Goal: Answer question/provide support: Answer question/provide support

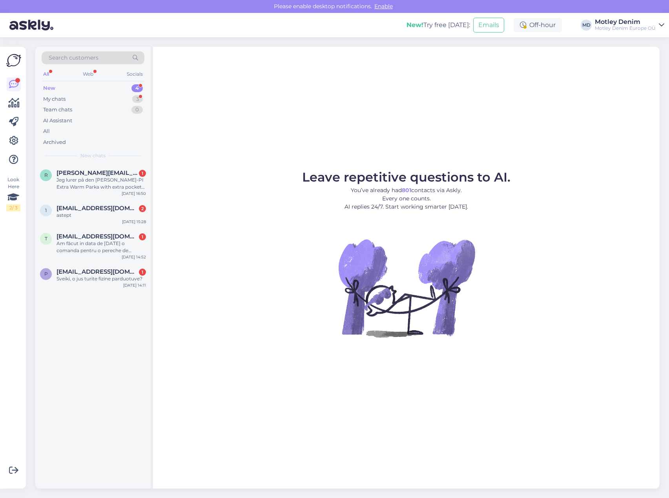
click at [94, 58] on span "Search customers" at bounding box center [74, 58] width 50 height 8
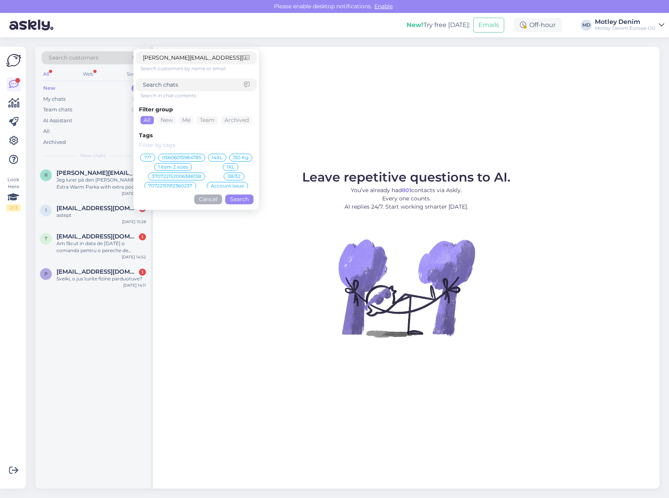
type input "[PERSON_NAME][EMAIL_ADDRESS][PERSON_NAME][DOMAIN_NAME]"
click at [241, 195] on button "Search" at bounding box center [239, 200] width 28 height 10
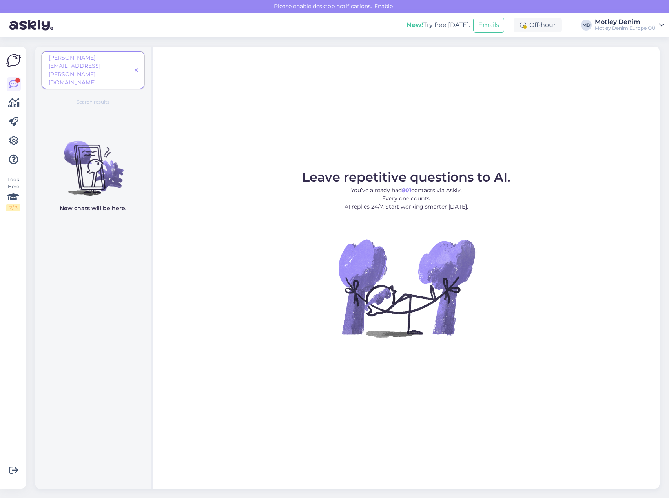
click at [137, 68] on icon at bounding box center [137, 70] width 4 height 5
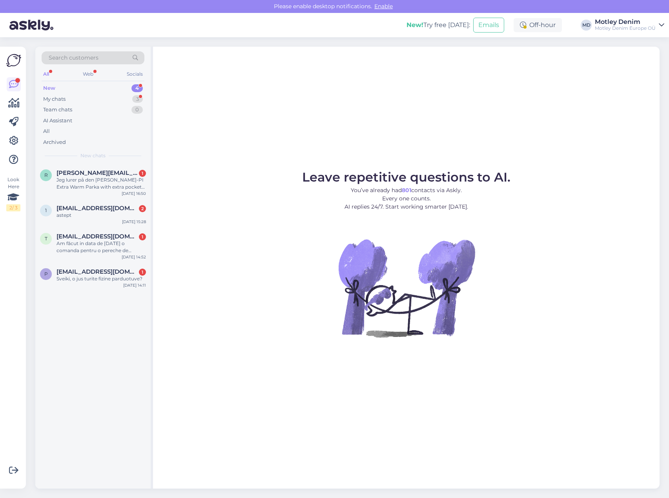
click at [92, 59] on span "Search customers" at bounding box center [74, 58] width 50 height 8
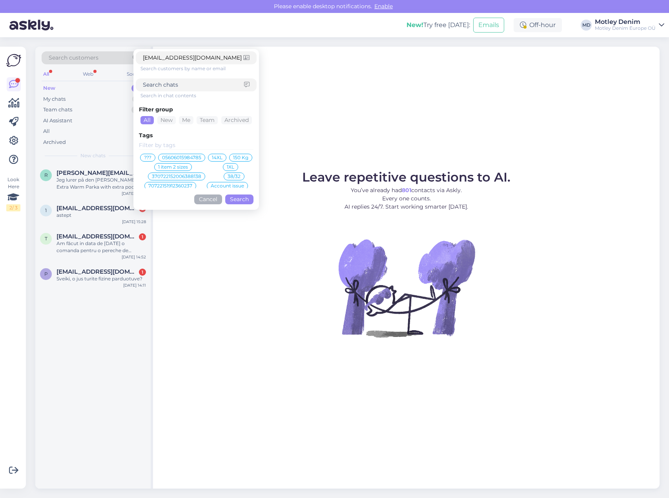
type input "[EMAIL_ADDRESS][DOMAIN_NAME]"
click at [236, 202] on button "Search" at bounding box center [239, 200] width 28 height 10
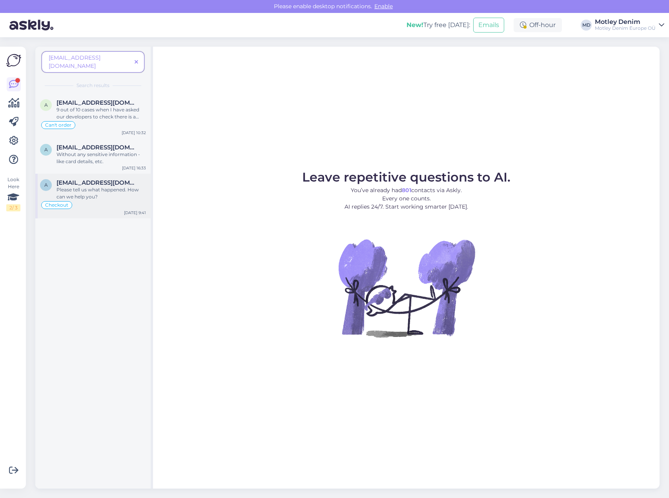
click at [111, 188] on div "Please tell us what happened. How can we help you?" at bounding box center [101, 193] width 89 height 14
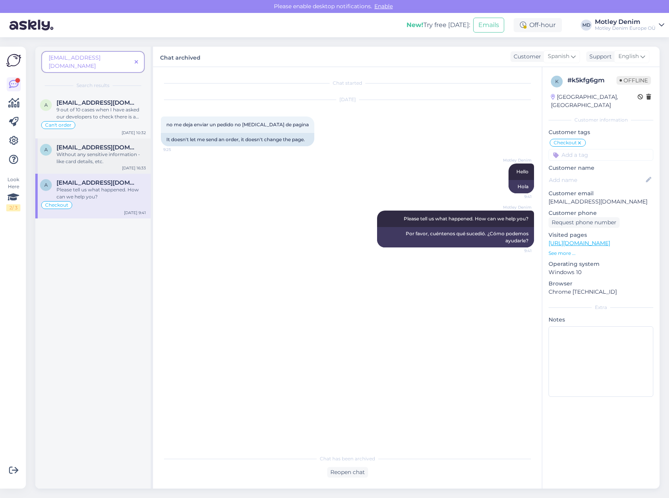
click at [105, 151] on div "Without any sensitive information - like card details, etc." at bounding box center [101, 158] width 89 height 14
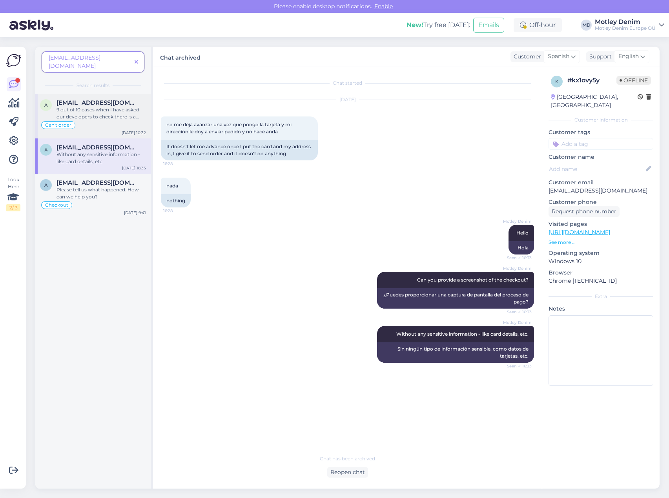
click at [112, 121] on div "Can't order" at bounding box center [93, 125] width 106 height 9
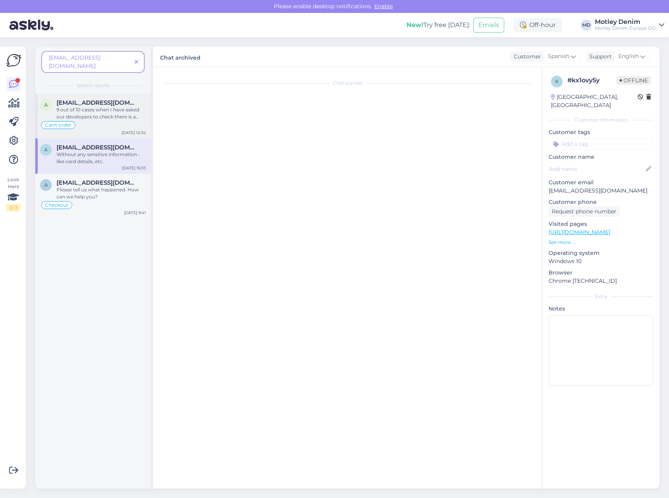
scroll to position [404, 0]
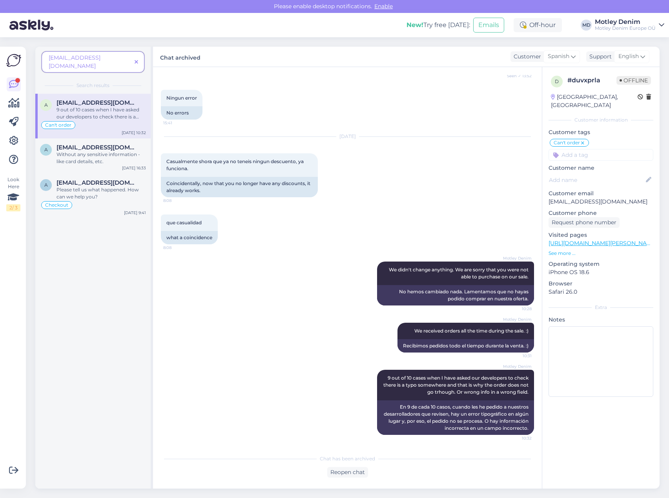
click at [100, 57] on span "[EMAIL_ADDRESS][DOMAIN_NAME]" at bounding box center [75, 61] width 52 height 15
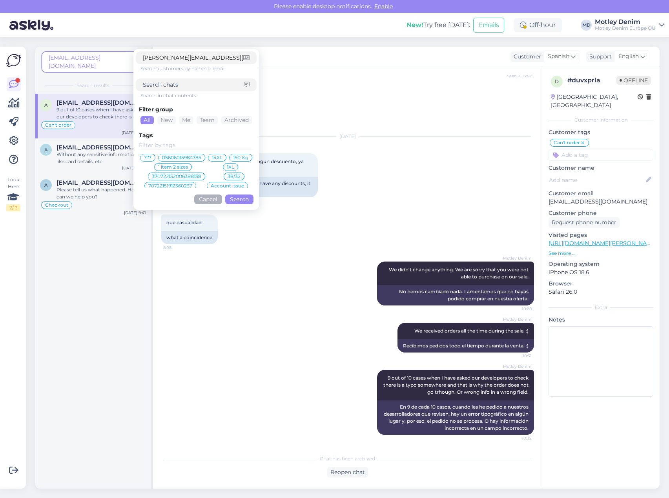
type input "[PERSON_NAME][EMAIL_ADDRESS][PERSON_NAME][DOMAIN_NAME]"
click at [233, 199] on button "Search" at bounding box center [239, 200] width 28 height 10
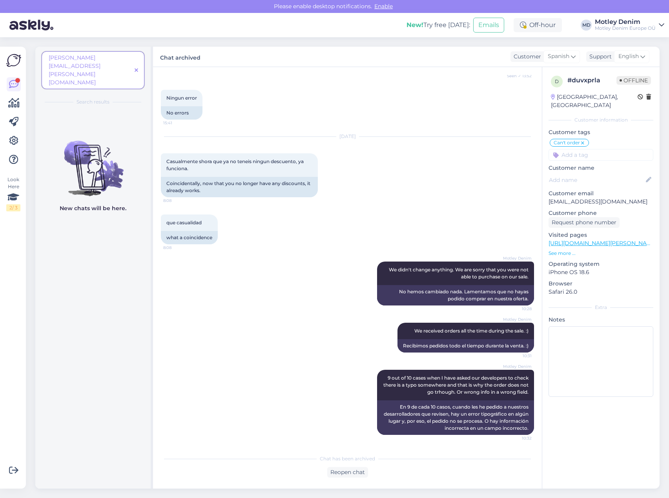
click at [137, 68] on icon at bounding box center [137, 70] width 4 height 5
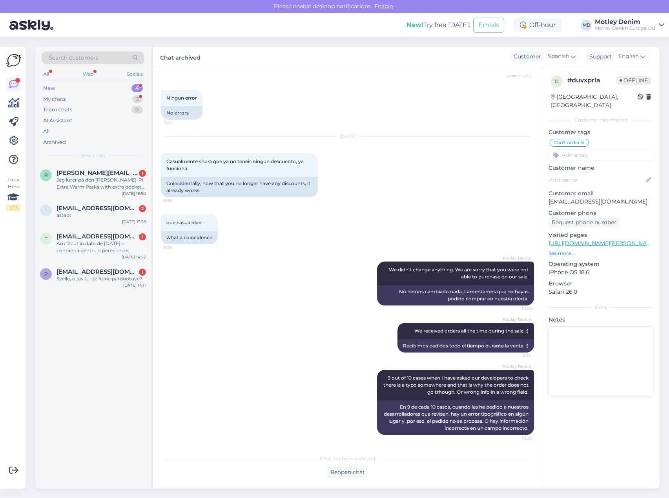
click at [83, 58] on span "Search customers" at bounding box center [74, 58] width 50 height 8
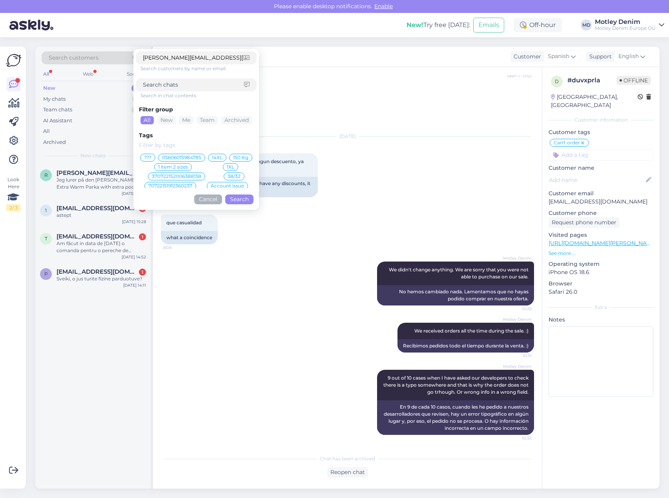
type input "[PERSON_NAME][EMAIL_ADDRESS][PERSON_NAME][DOMAIN_NAME]"
click at [234, 199] on button "Search" at bounding box center [239, 200] width 28 height 10
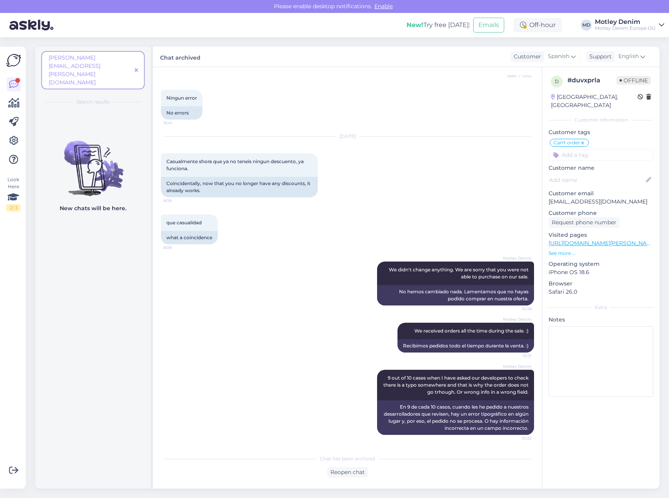
click at [137, 68] on icon at bounding box center [137, 70] width 4 height 5
